Goal: Information Seeking & Learning: Learn about a topic

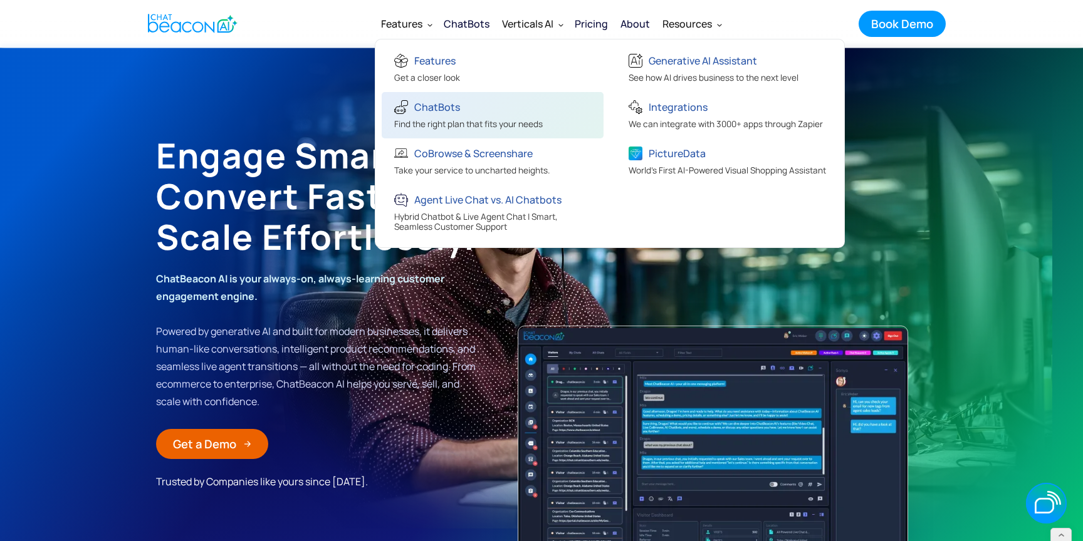
click at [415, 102] on div "ChatBots" at bounding box center [437, 107] width 46 height 18
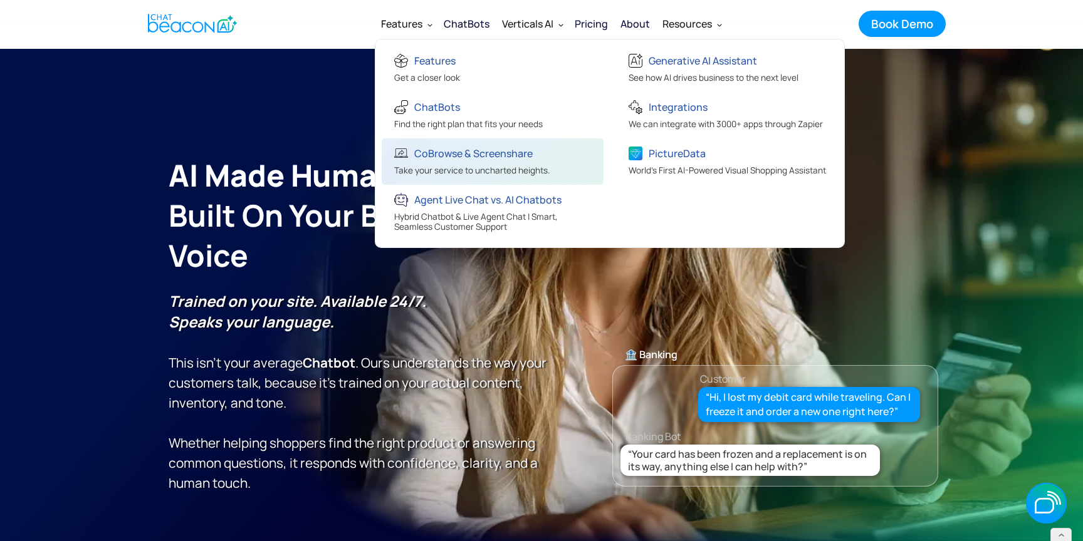
click at [446, 159] on div "CoBrowse & Screenshare" at bounding box center [473, 154] width 118 height 18
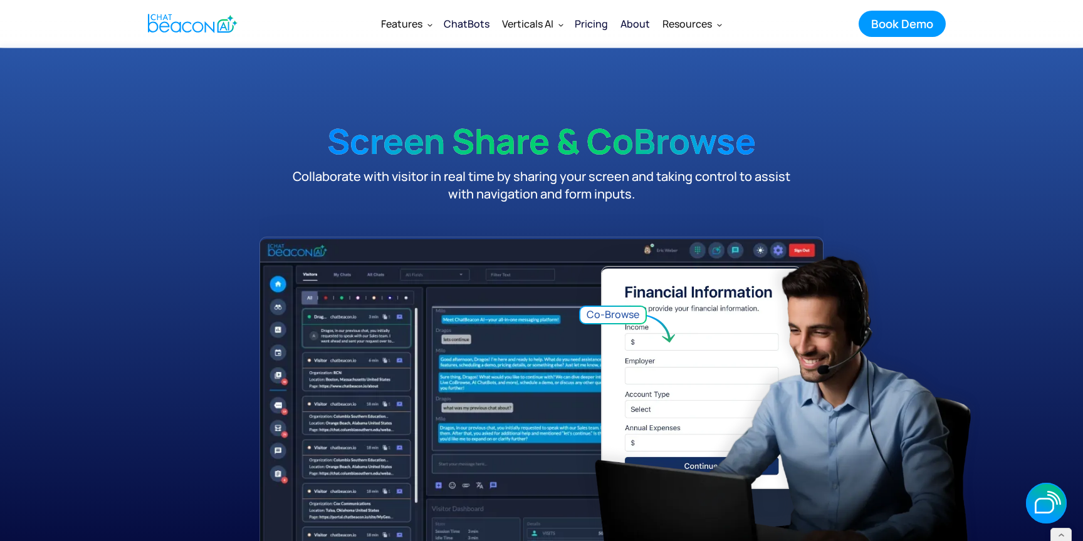
click at [605, 23] on div "Pricing" at bounding box center [591, 24] width 33 height 18
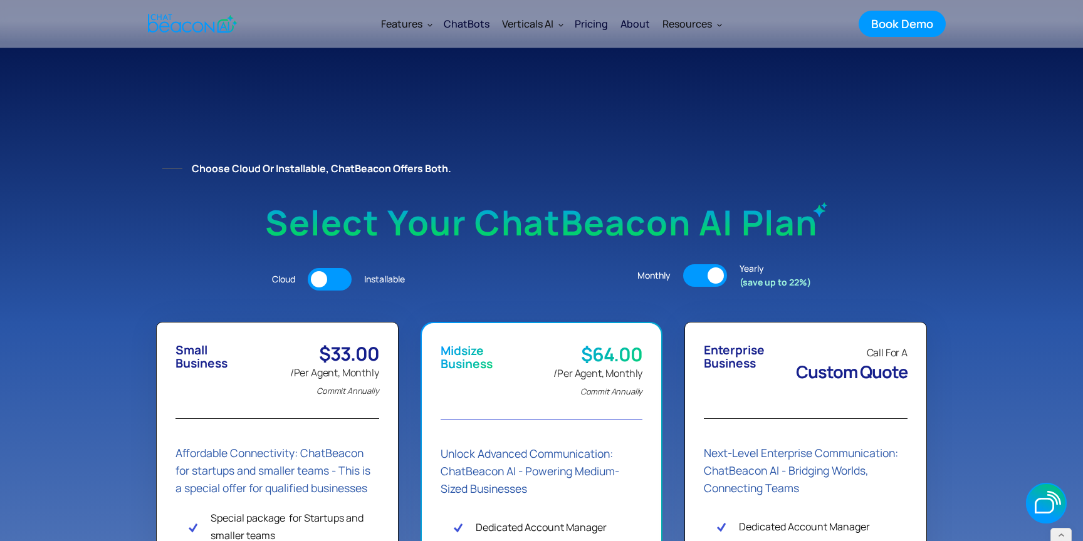
scroll to position [6, 0]
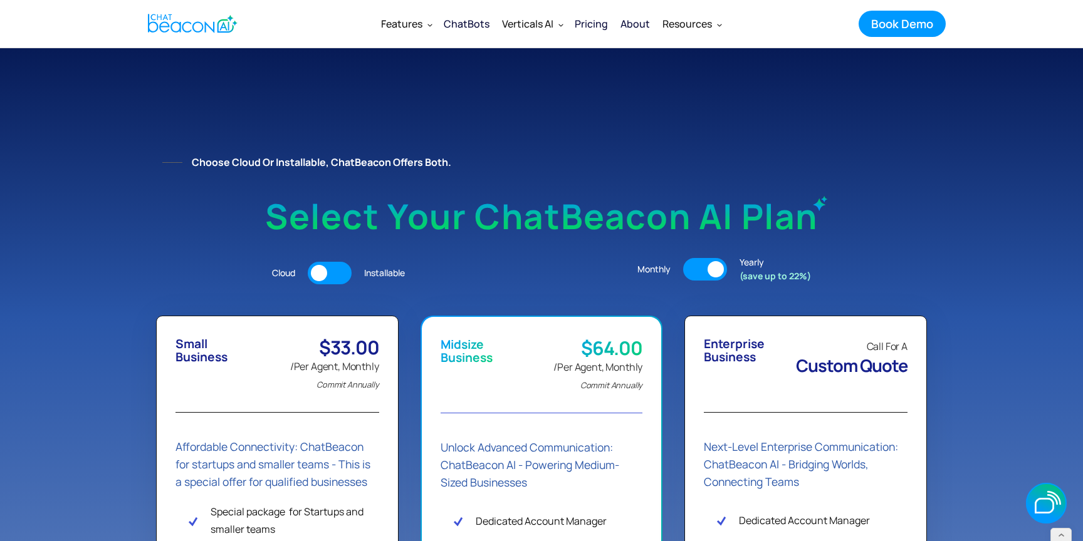
click at [334, 271] on div at bounding box center [330, 273] width 44 height 23
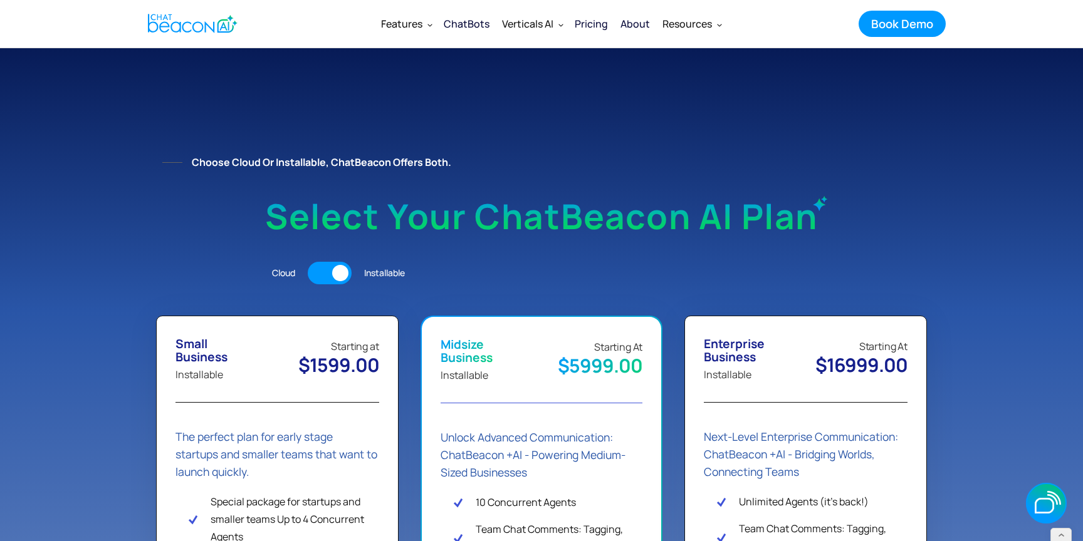
click at [334, 270] on div at bounding box center [340, 273] width 16 height 16
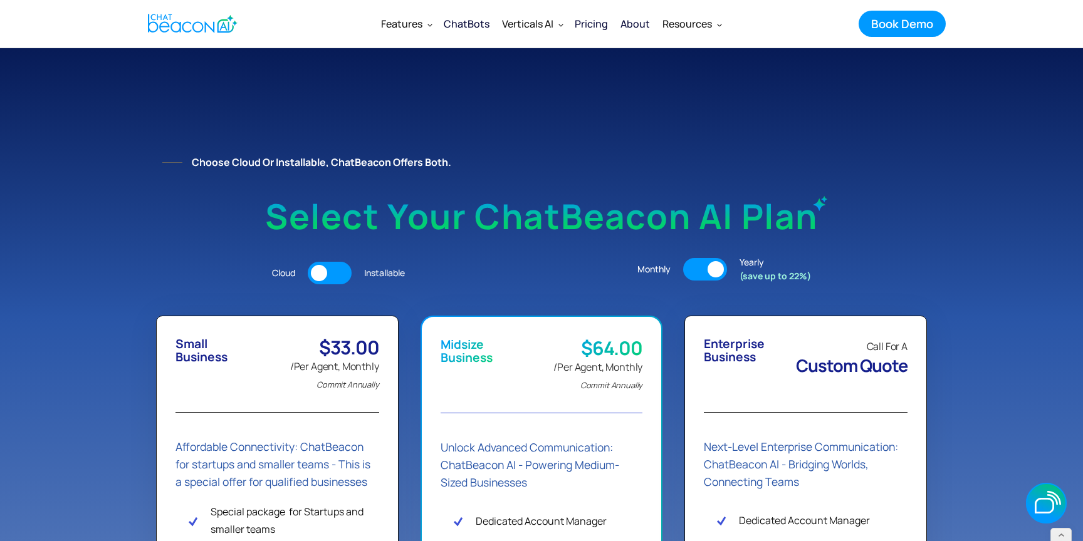
click at [697, 266] on div at bounding box center [705, 269] width 44 height 23
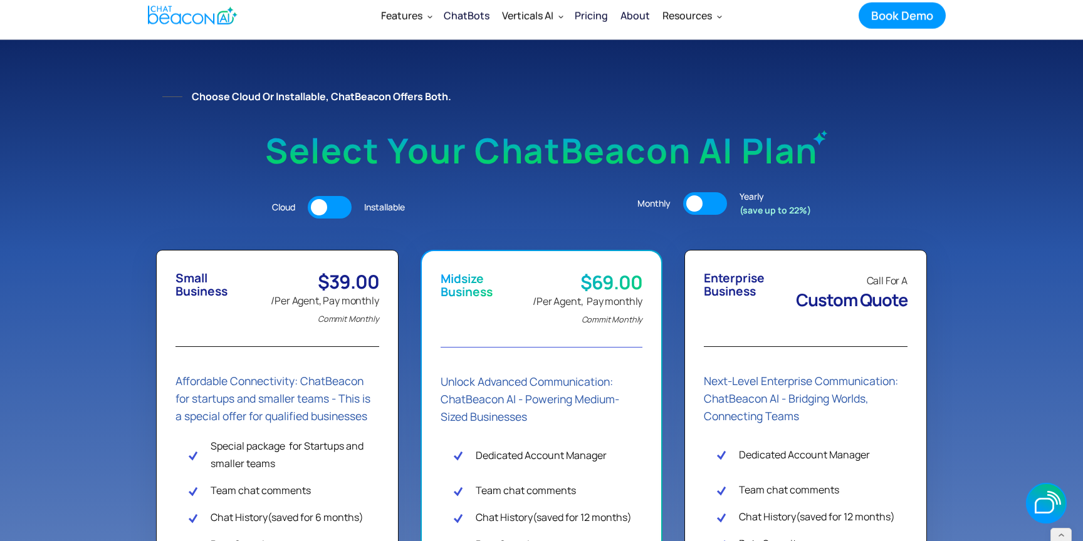
scroll to position [0, 0]
